Goal: Transaction & Acquisition: Purchase product/service

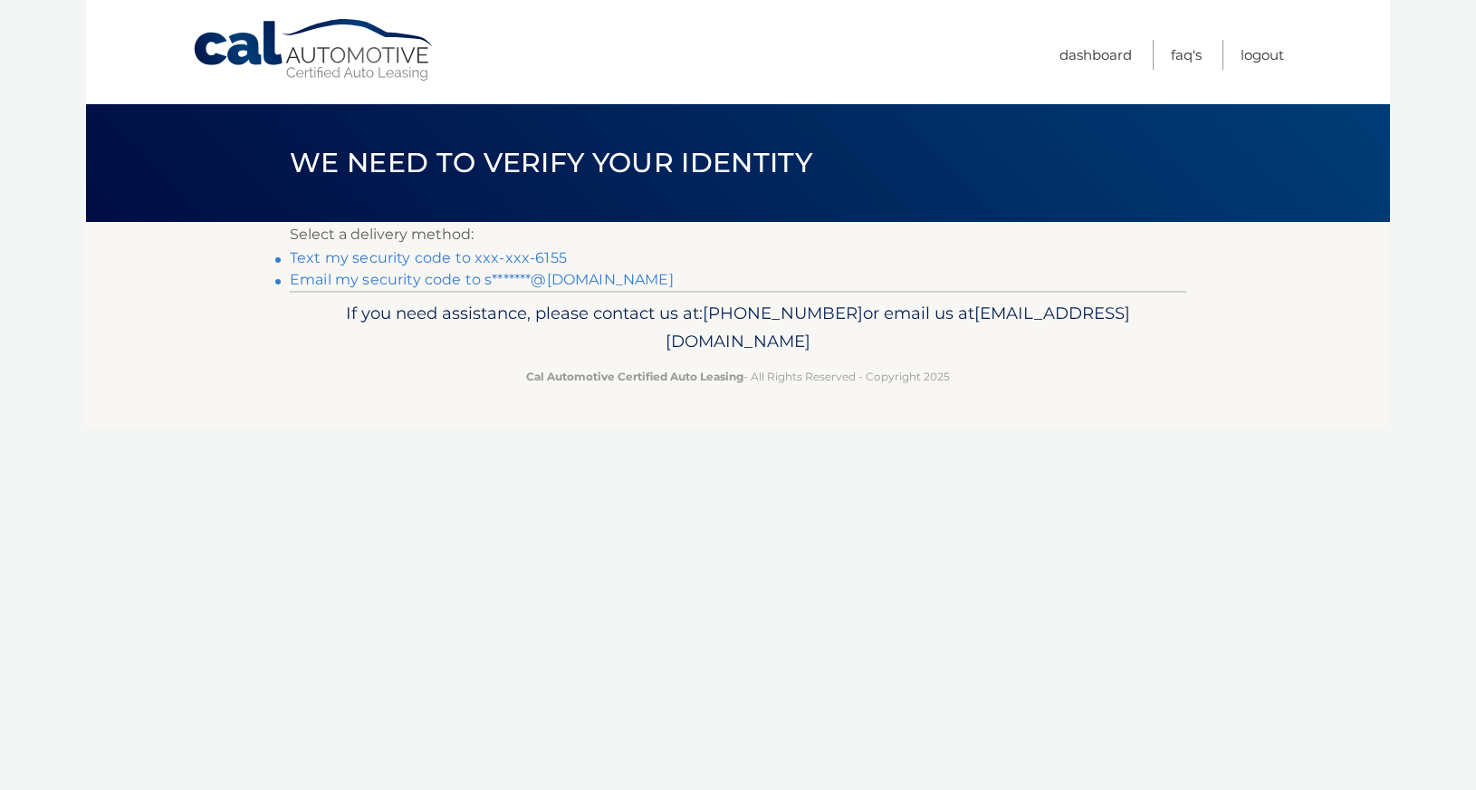
click at [424, 261] on link "Text my security code to xxx-xxx-6155" at bounding box center [428, 257] width 277 height 17
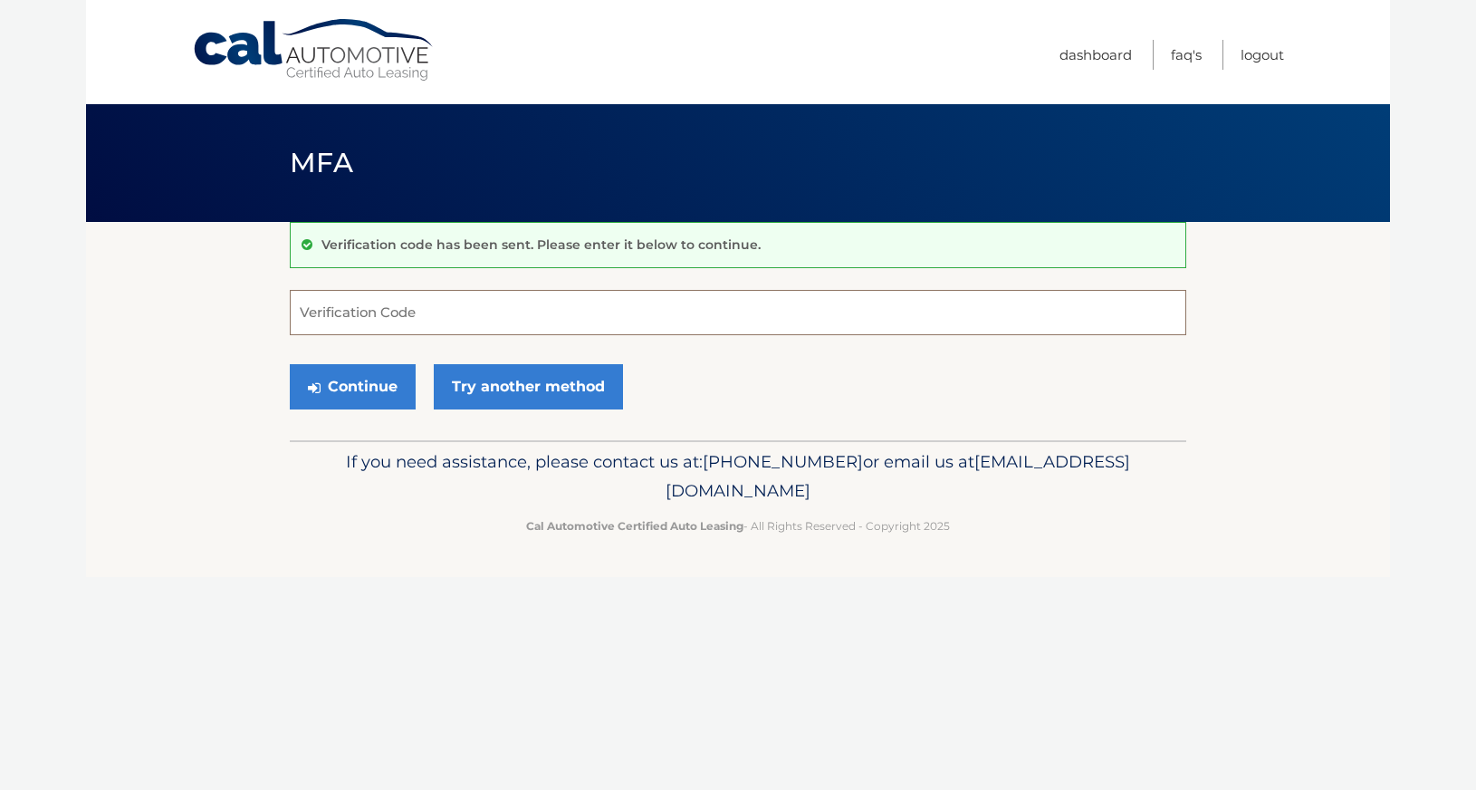
click at [387, 318] on input "Verification Code" at bounding box center [738, 312] width 896 height 45
type input "980681"
click at [369, 388] on button "Continue" at bounding box center [353, 386] width 126 height 45
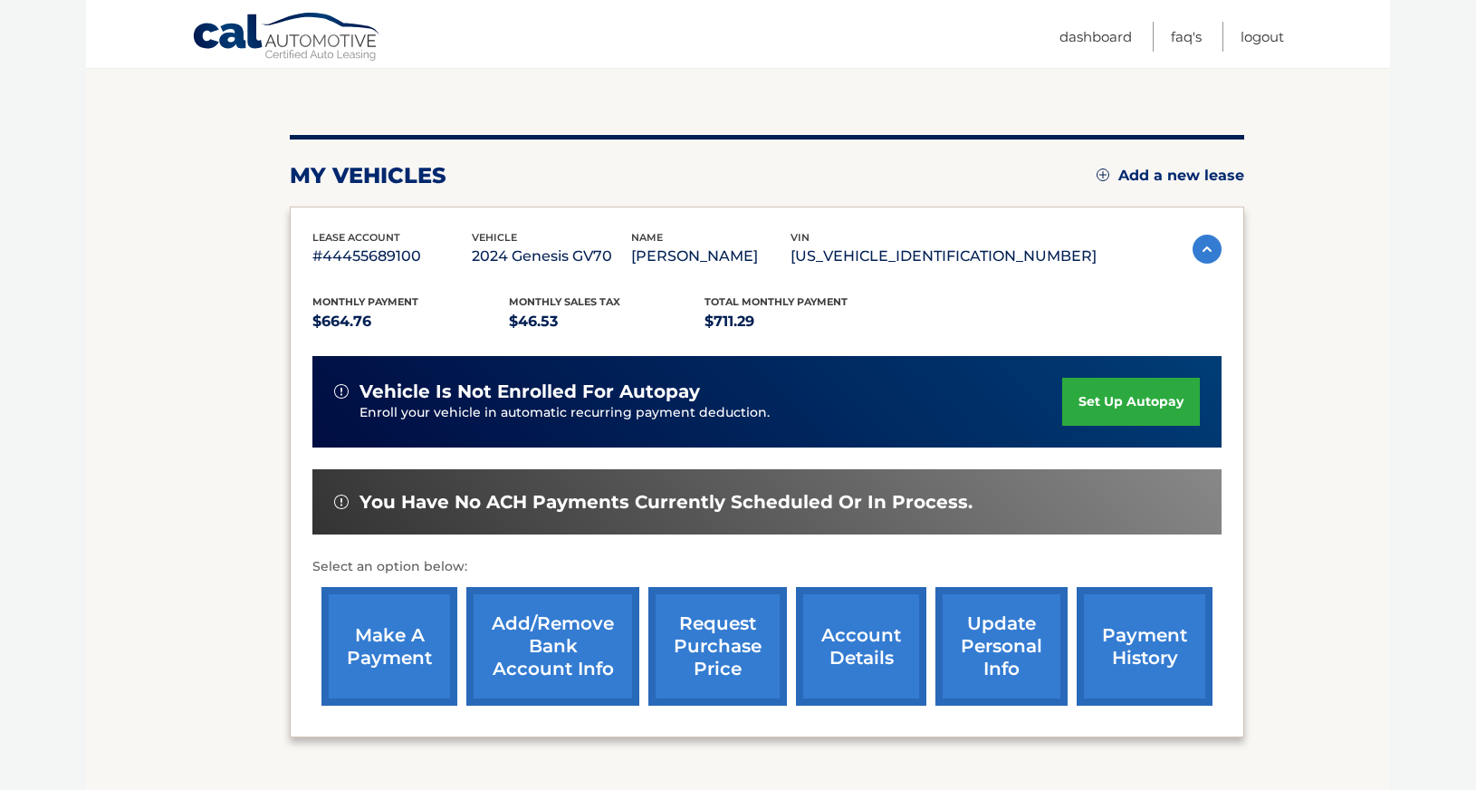
scroll to position [269, 0]
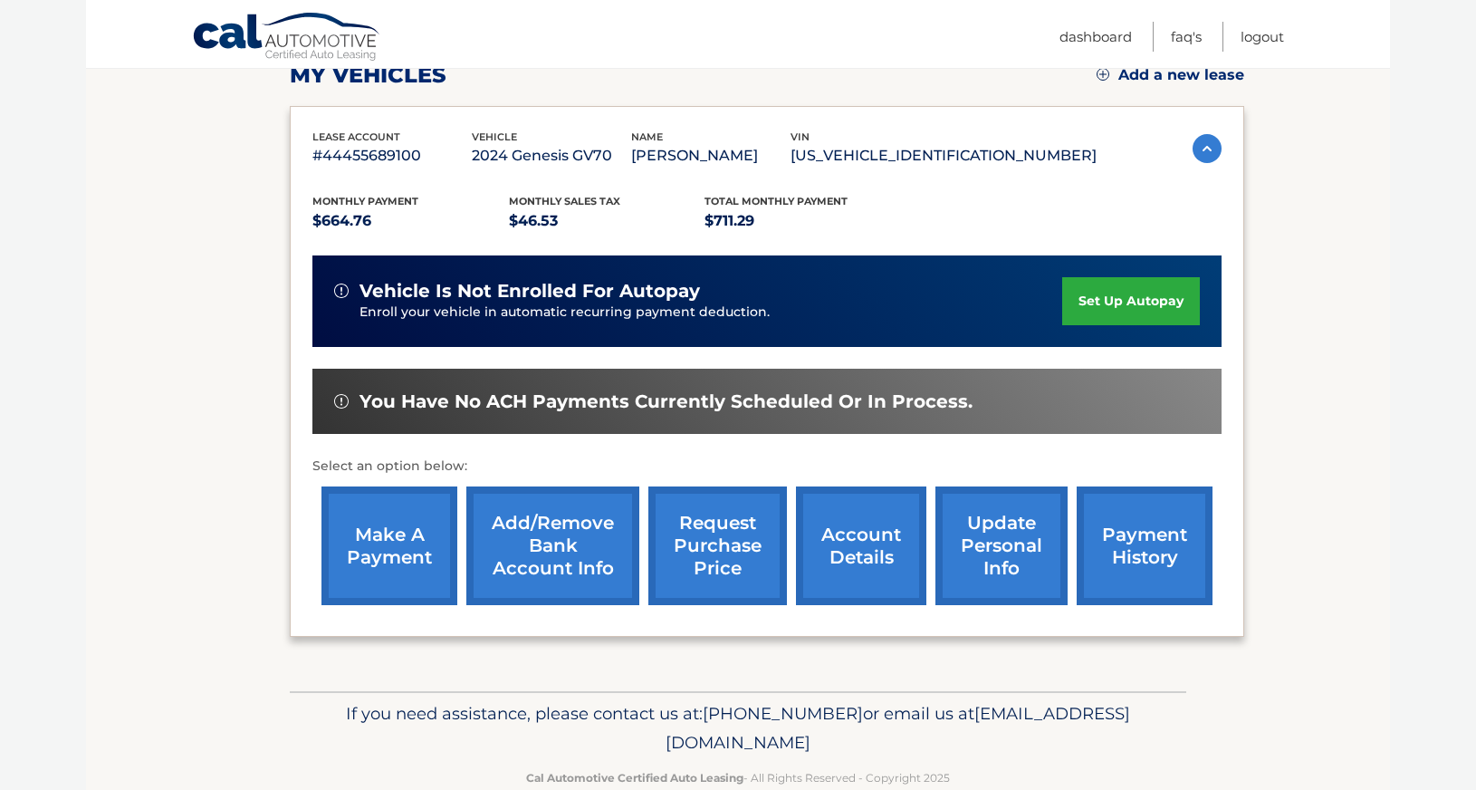
click at [350, 557] on link "make a payment" at bounding box center [389, 545] width 136 height 119
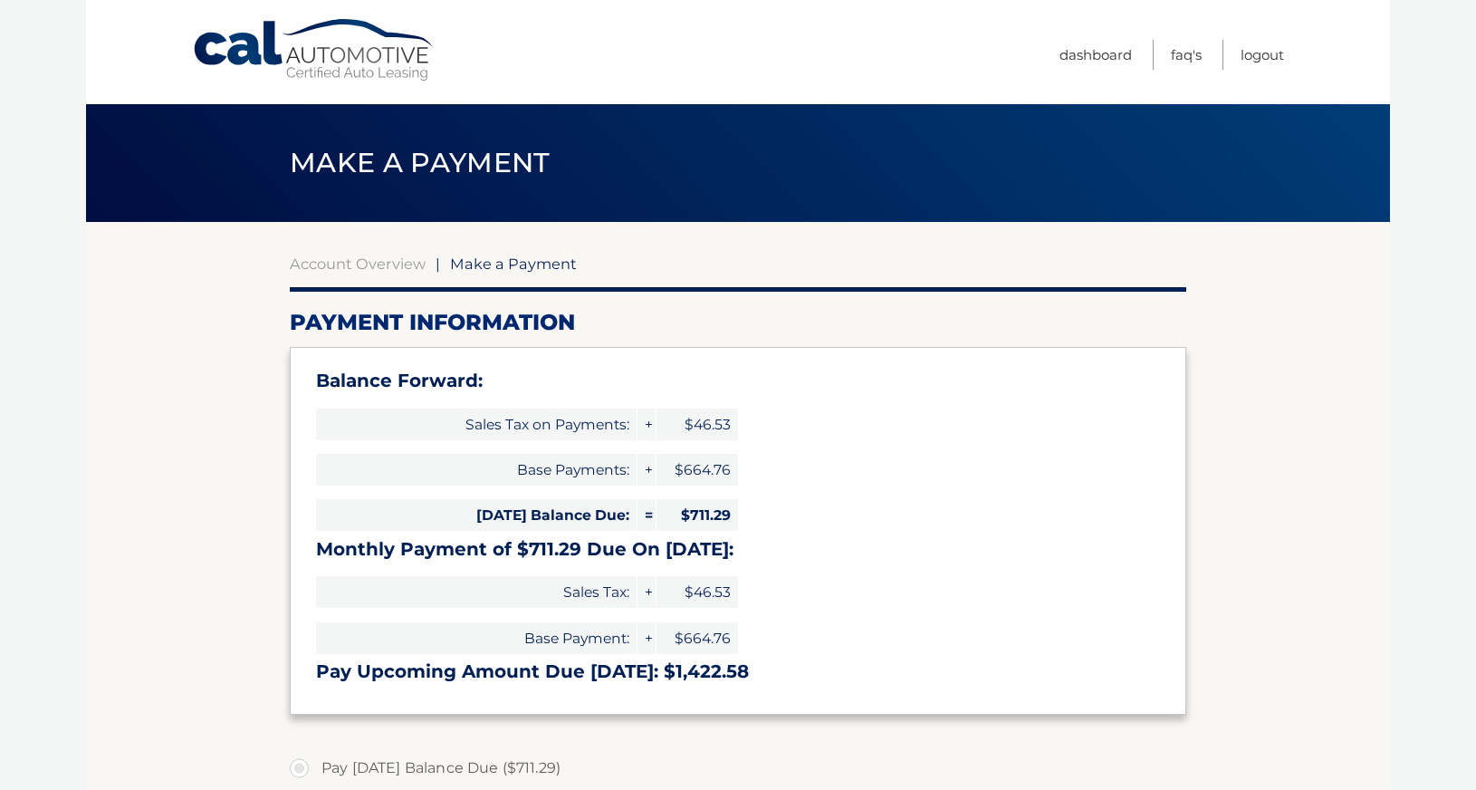
select select "MjIyOTIwNjAtODM5My00YmQxLWJlOTAtODBlNDE4NDU0MTYy"
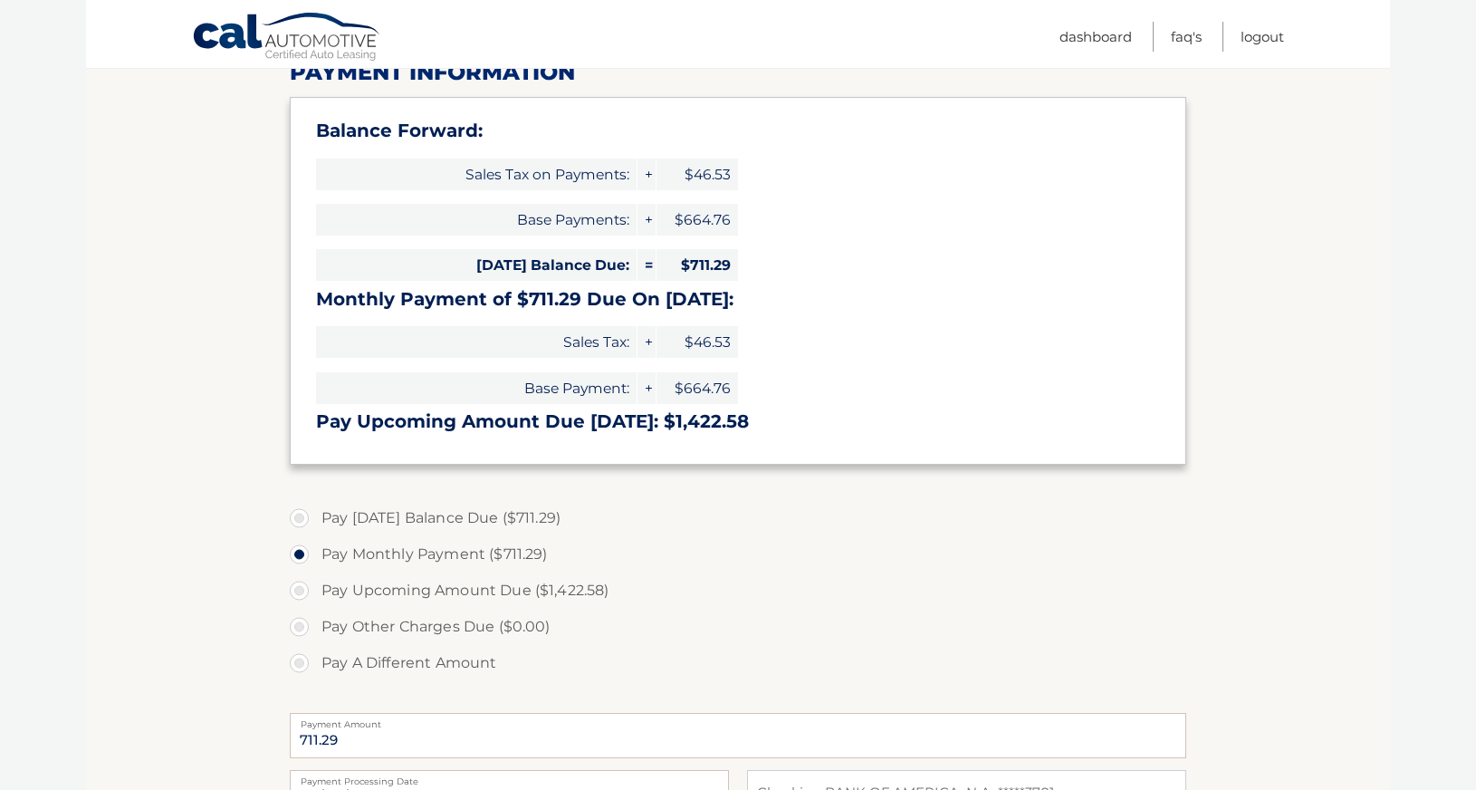
scroll to position [251, 0]
click at [300, 518] on label "Pay Today's Balance Due ($711.29)" at bounding box center [738, 517] width 896 height 36
click at [300, 518] on input "Pay Today's Balance Due ($711.29)" at bounding box center [306, 513] width 18 height 29
radio input "true"
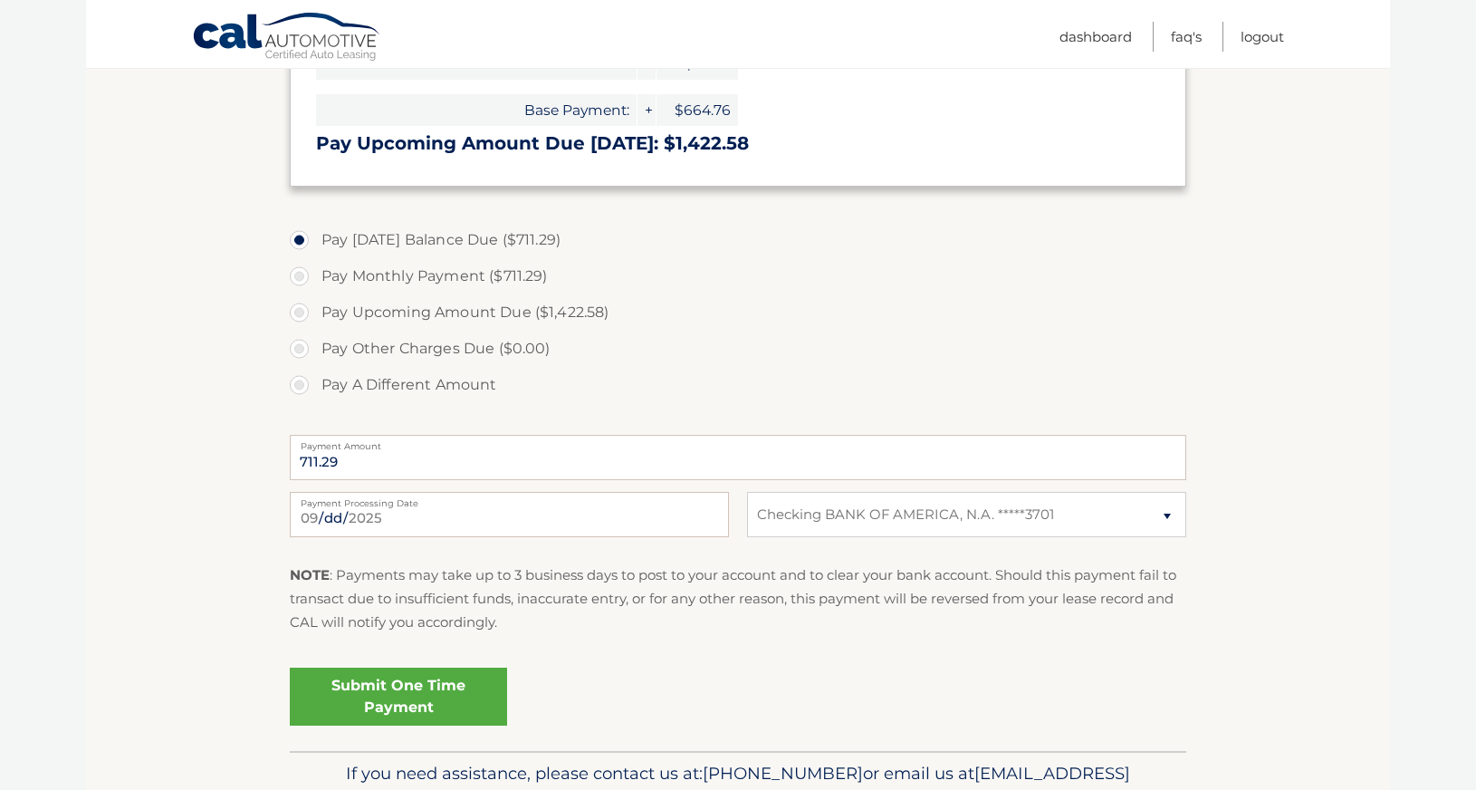
scroll to position [532, 0]
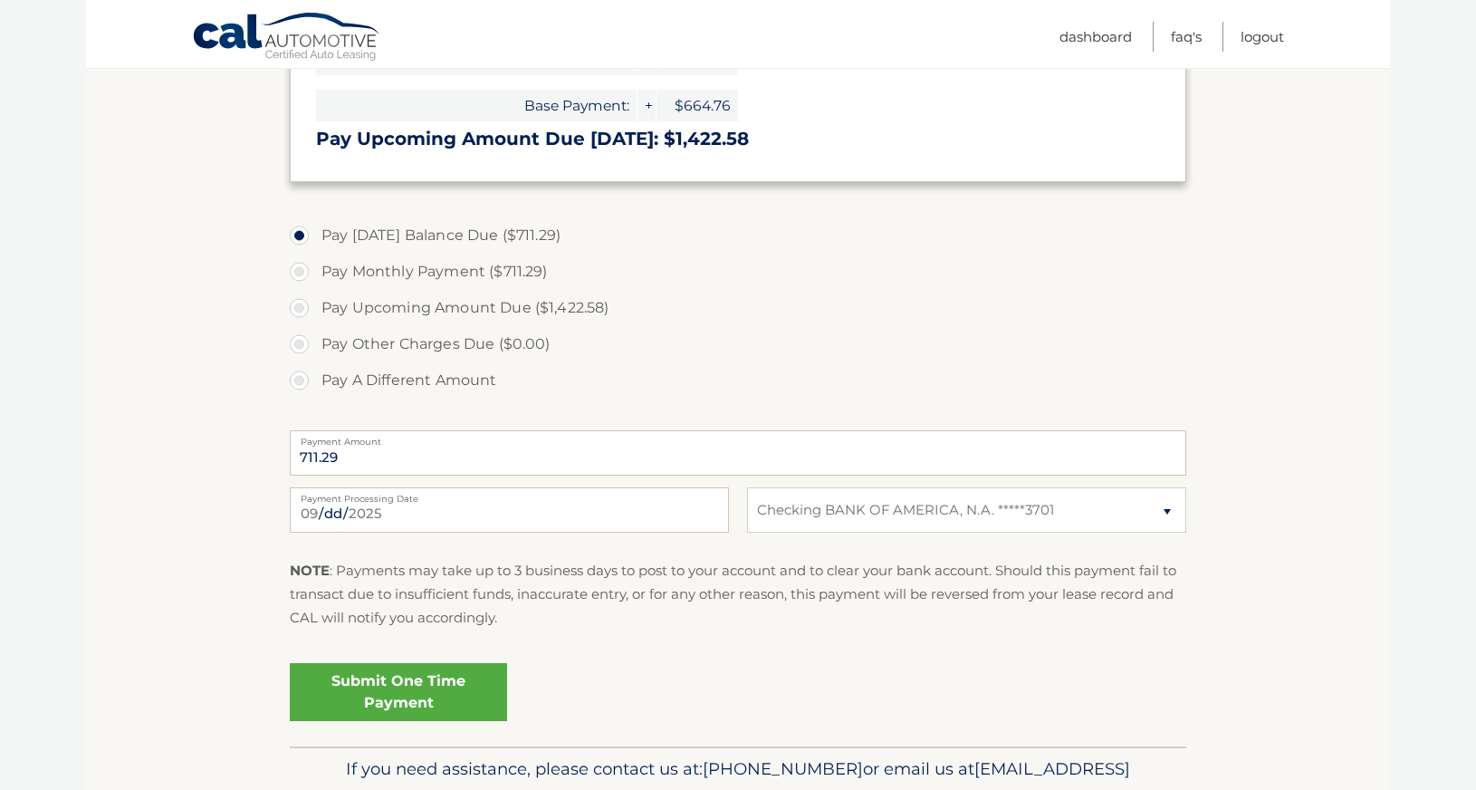
click at [378, 702] on link "Submit One Time Payment" at bounding box center [398, 692] width 217 height 58
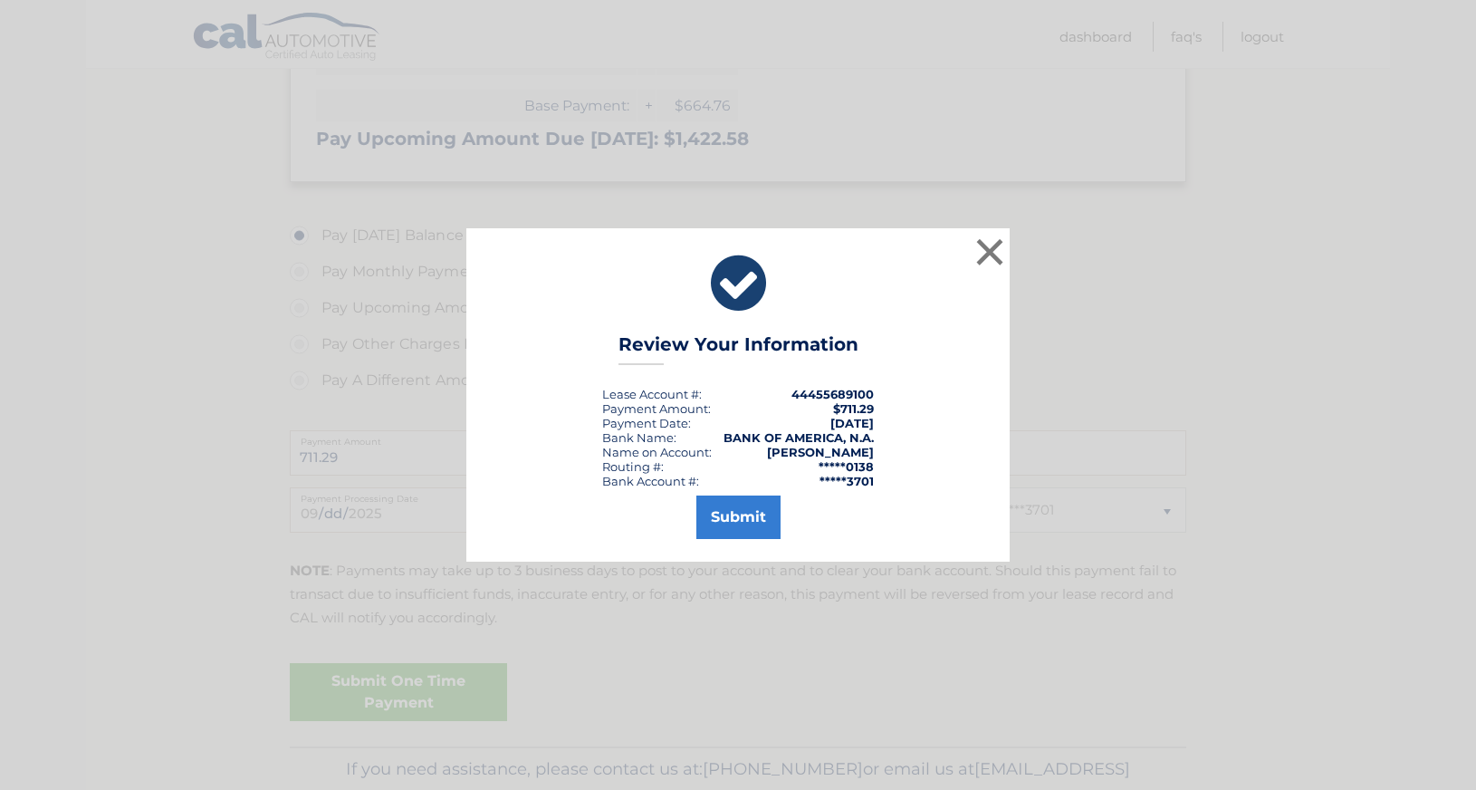
click at [792, 502] on div "Submit" at bounding box center [738, 513] width 498 height 51
click at [755, 512] on button "Submit" at bounding box center [738, 516] width 84 height 43
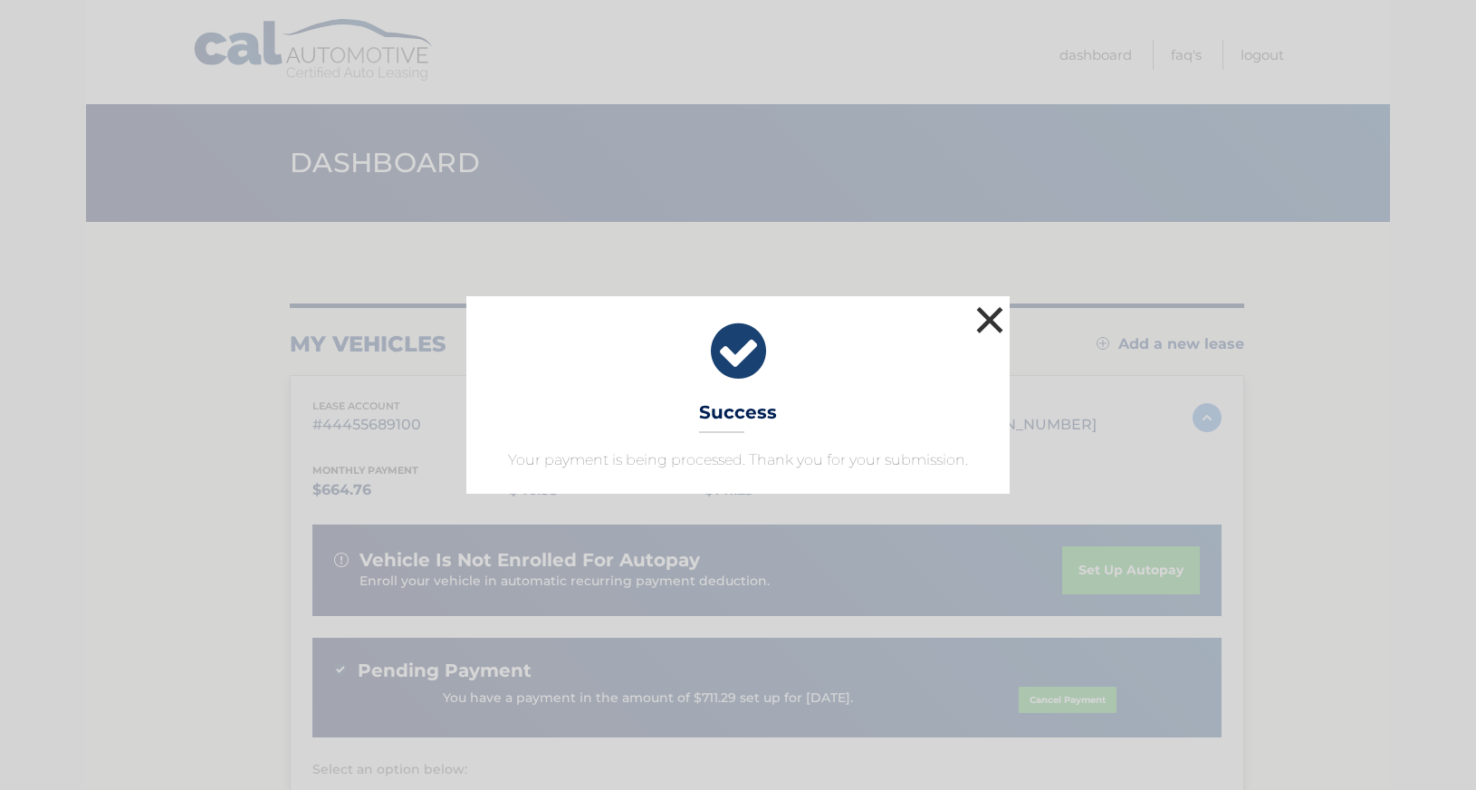
click at [987, 314] on button "×" at bounding box center [990, 320] width 36 height 36
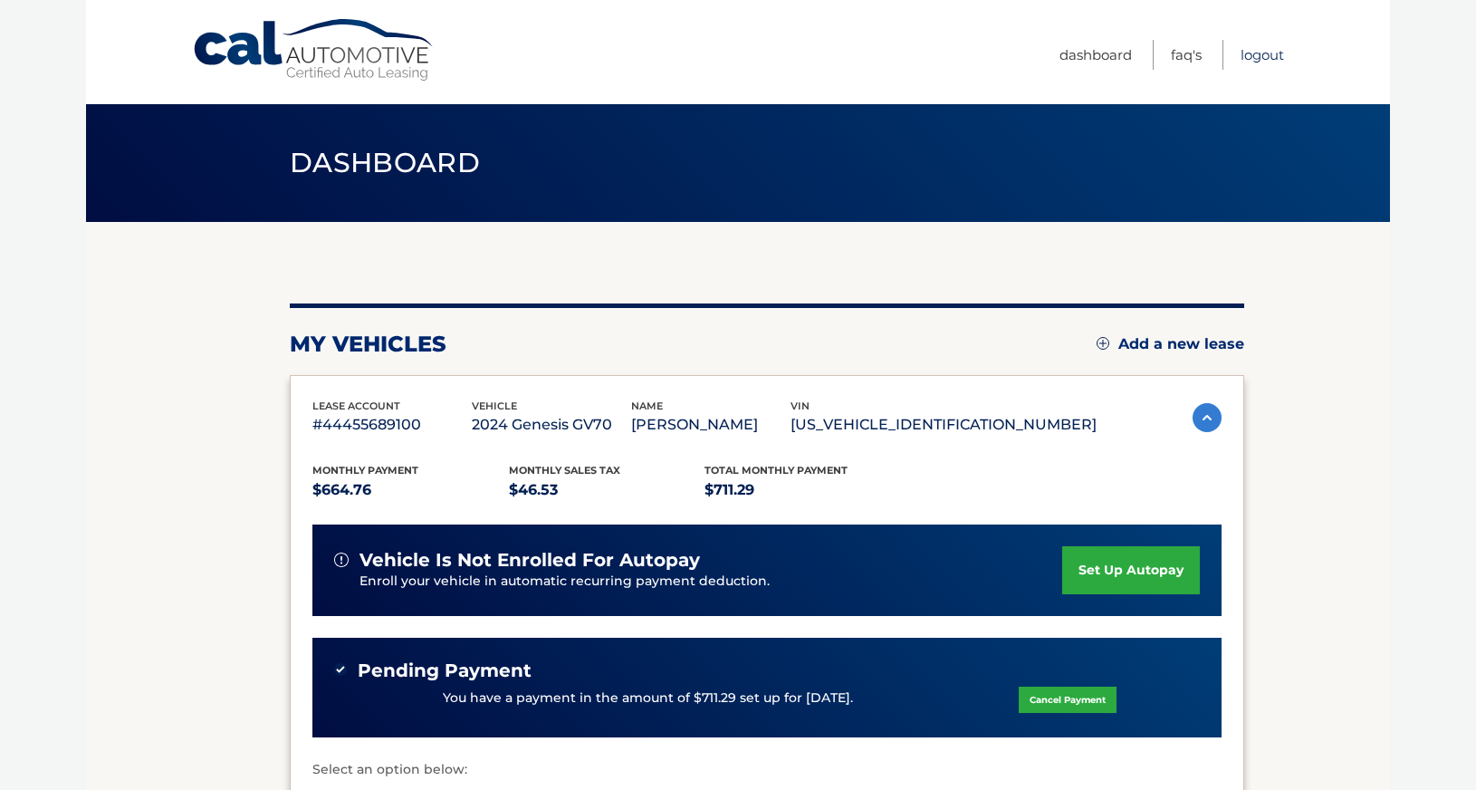
click at [1264, 49] on link "Logout" at bounding box center [1262, 55] width 43 height 30
